Goal: Information Seeking & Learning: Learn about a topic

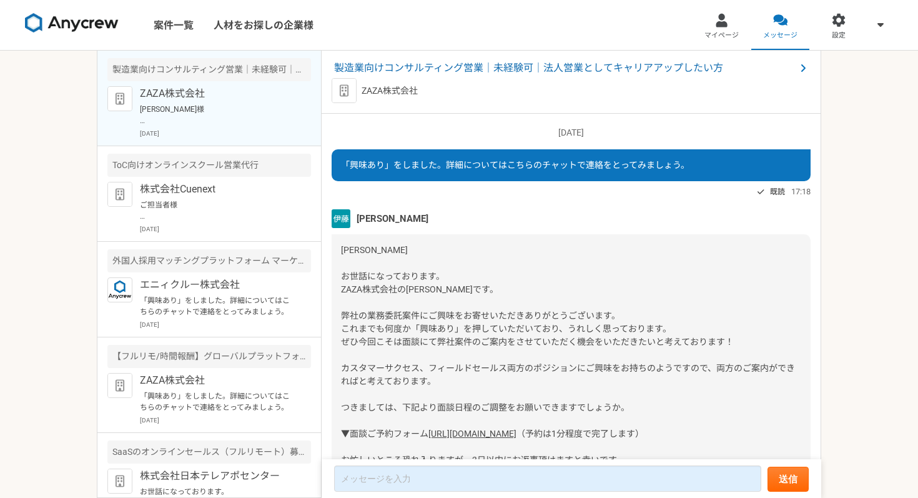
click at [71, 27] on img at bounding box center [72, 23] width 94 height 20
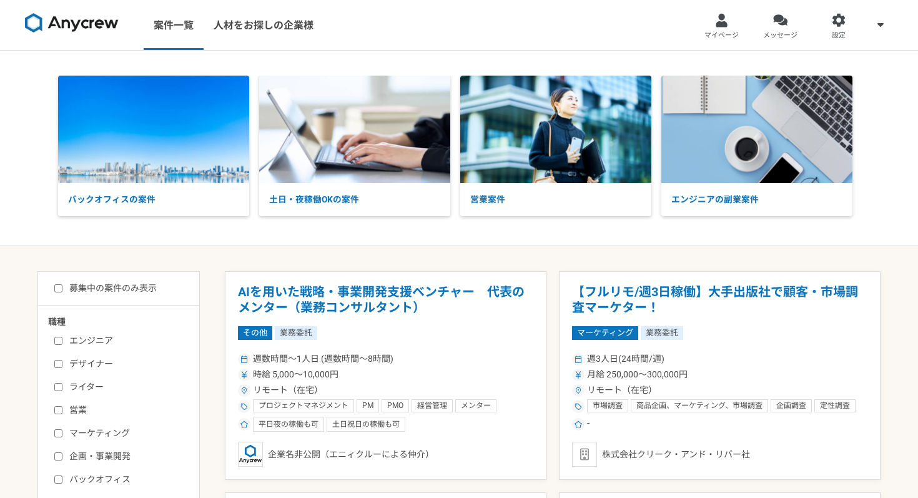
click at [59, 287] on input "募集中の案件のみ表示" at bounding box center [58, 288] width 8 height 8
checkbox input "true"
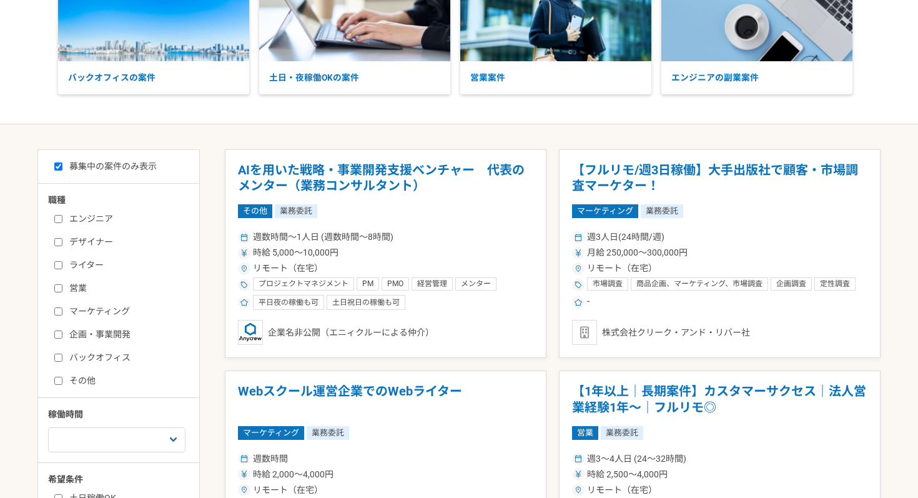
scroll to position [122, 0]
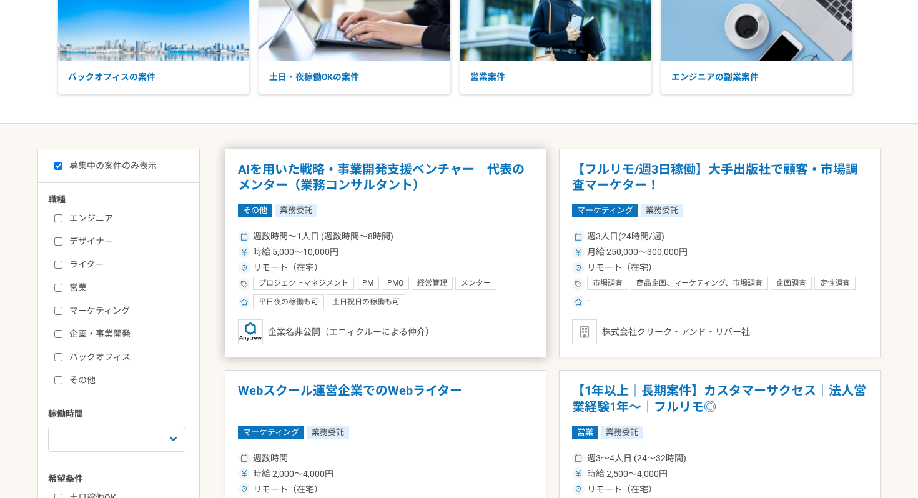
click at [458, 223] on article "AIを用いた戦略・事業開発支援ベンチャー　代表のメンター（業務コンサルタント） その他 業務委託 週数時間〜1人日 (週数時間〜8時間) 時給 5,000〜1…" at bounding box center [386, 253] width 322 height 209
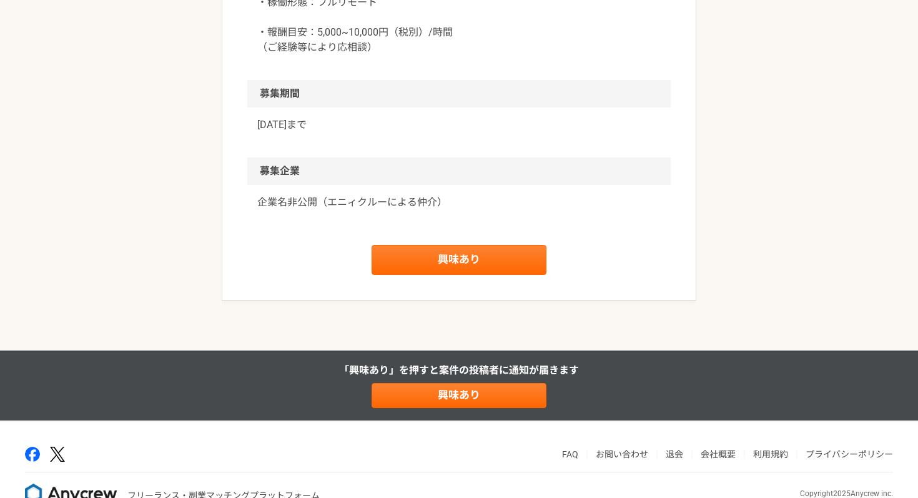
scroll to position [1131, 0]
